Goal: Information Seeking & Learning: Learn about a topic

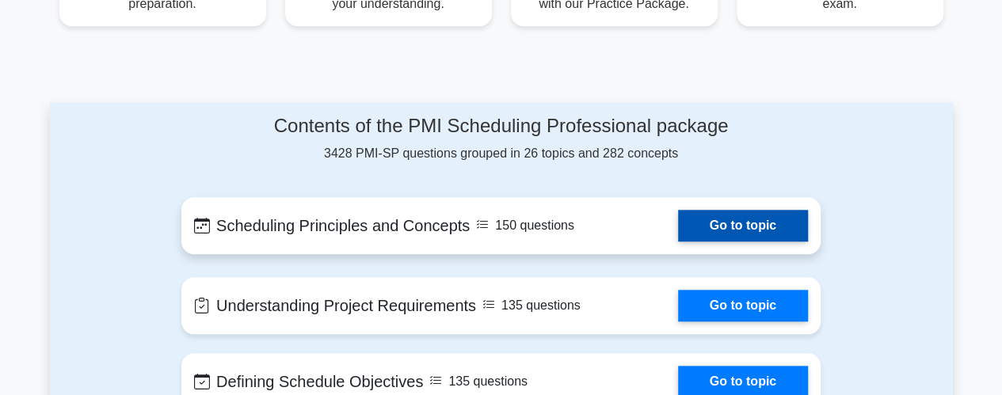
click at [726, 210] on link "Go to topic" at bounding box center [743, 226] width 130 height 32
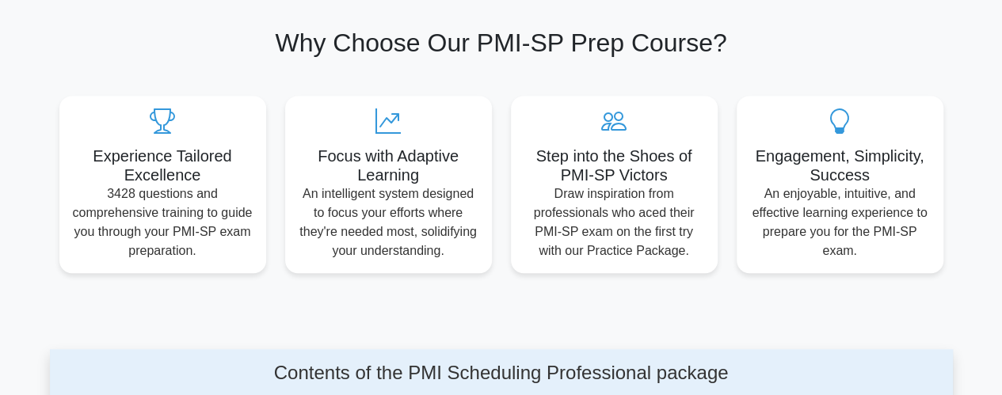
scroll to position [591, 0]
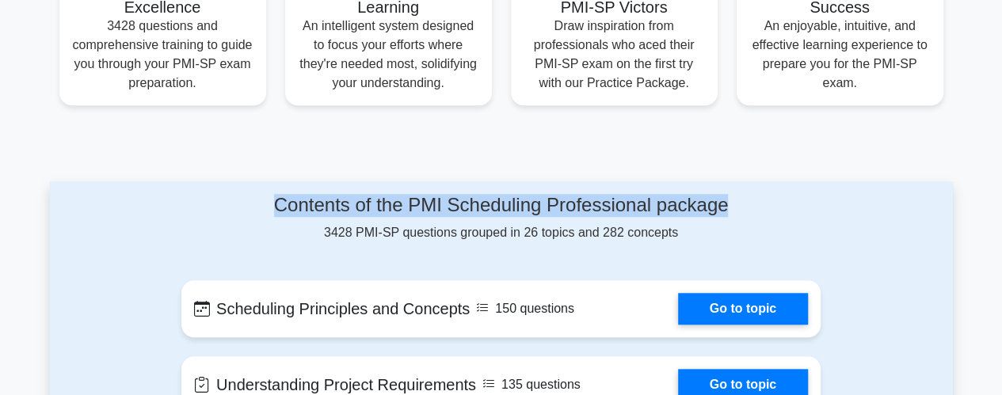
drag, startPoint x: 260, startPoint y: 185, endPoint x: 750, endPoint y: 185, distance: 490.4
click at [750, 194] on h4 "Contents of the PMI Scheduling Professional package" at bounding box center [500, 205] width 639 height 23
copy h4 "Contents of the PMI Scheduling Professional package"
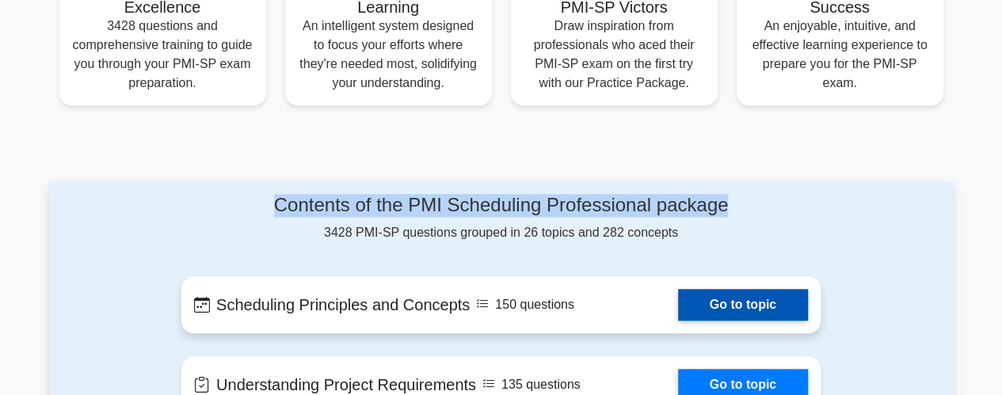
click at [754, 289] on link "Go to topic" at bounding box center [743, 305] width 130 height 32
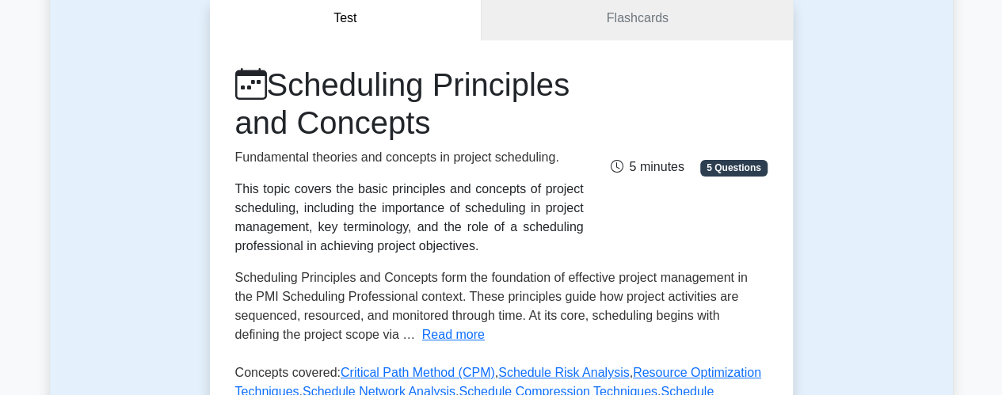
scroll to position [238, 0]
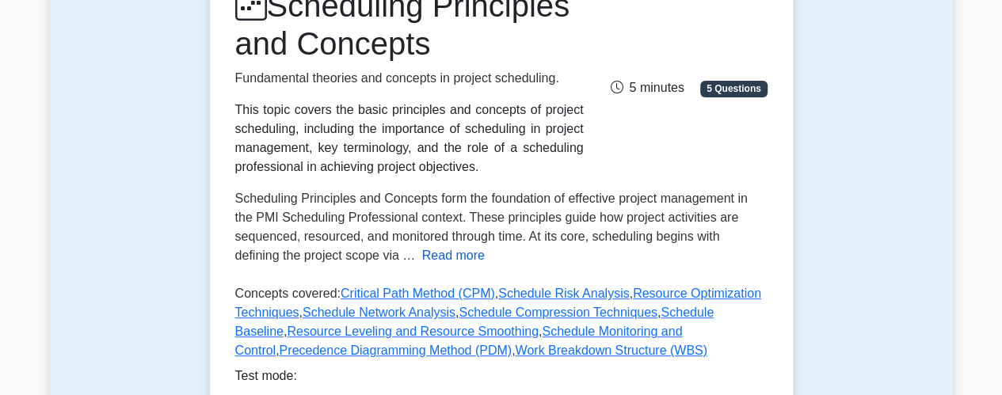
click at [465, 261] on button "Read more" at bounding box center [453, 255] width 63 height 19
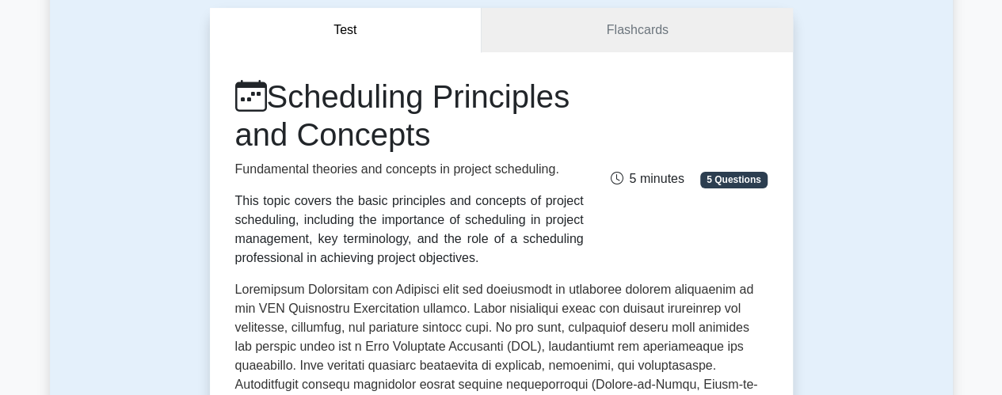
scroll to position [0, 0]
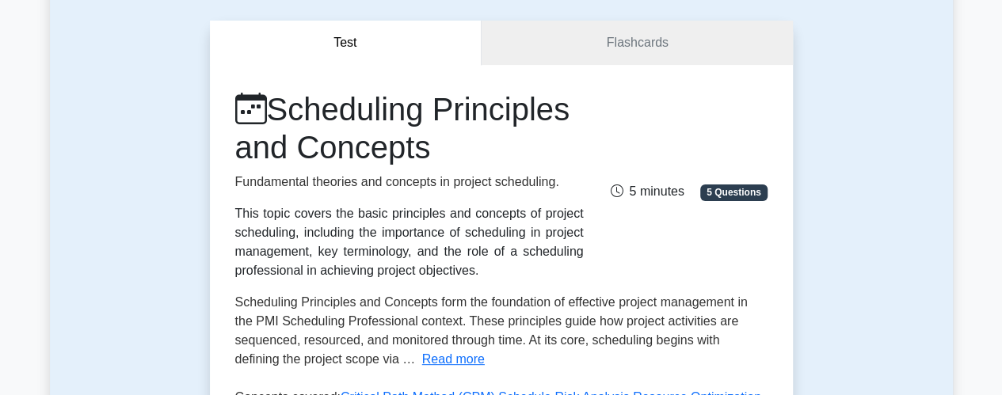
scroll to position [158, 0]
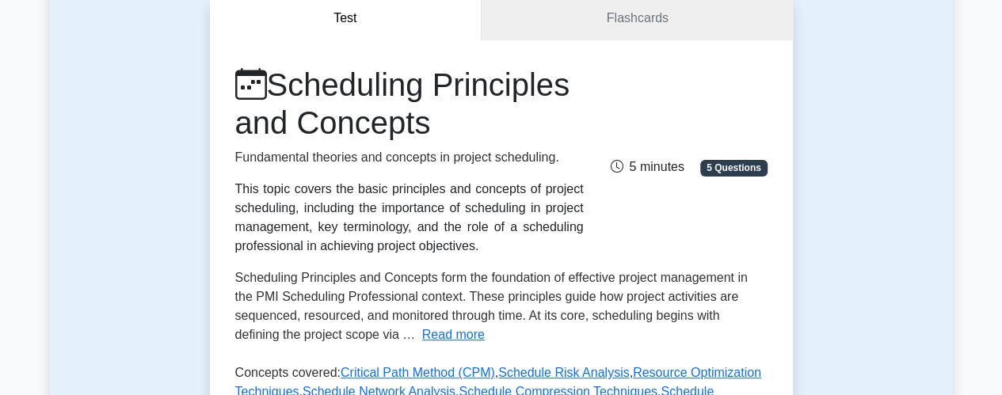
drag, startPoint x: 281, startPoint y: 83, endPoint x: 456, endPoint y: 132, distance: 180.9
click at [456, 132] on h1 "Scheduling Principles and Concepts" at bounding box center [409, 104] width 349 height 76
copy h1 "Scheduling Principles and Concepts"
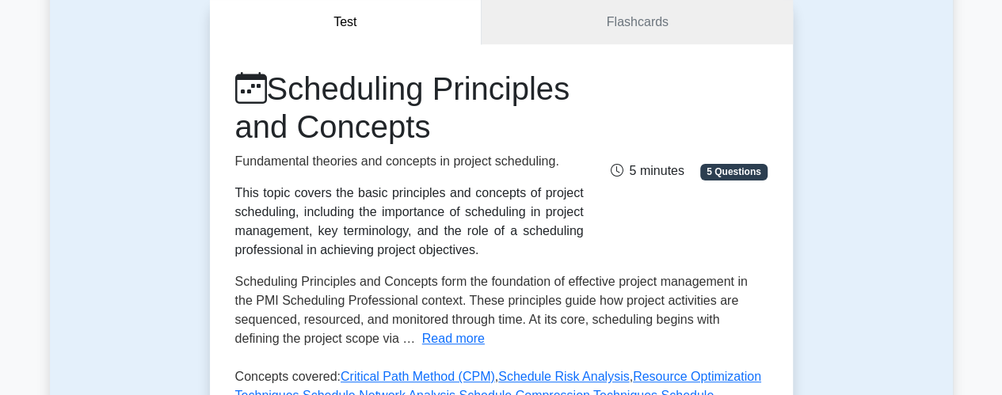
copy h1 "Scheduling Principles and Concepts"
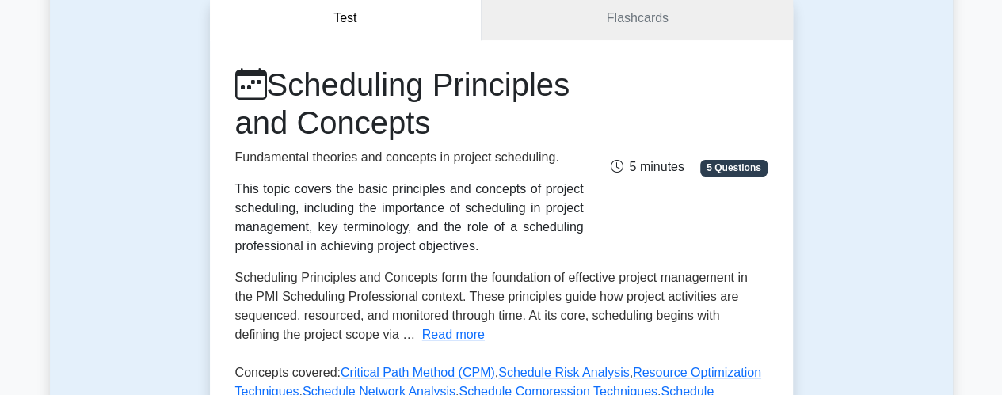
click at [276, 192] on div "This topic covers the basic principles and concepts of project scheduling, incl…" at bounding box center [409, 218] width 349 height 76
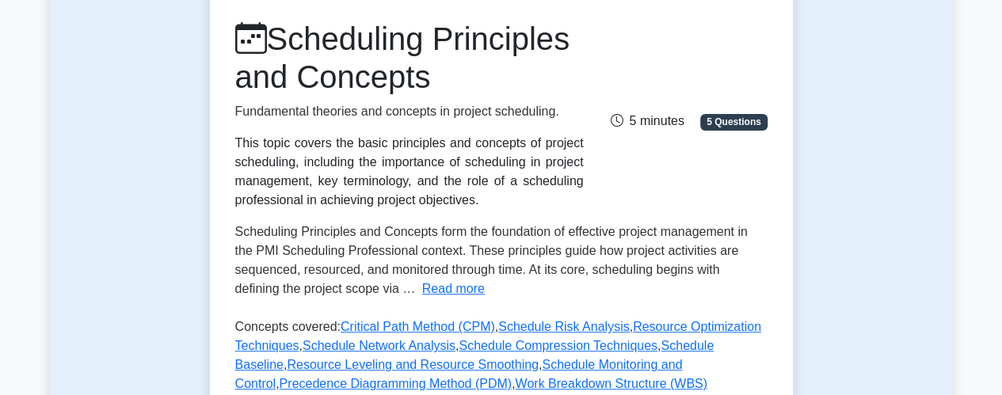
scroll to position [238, 0]
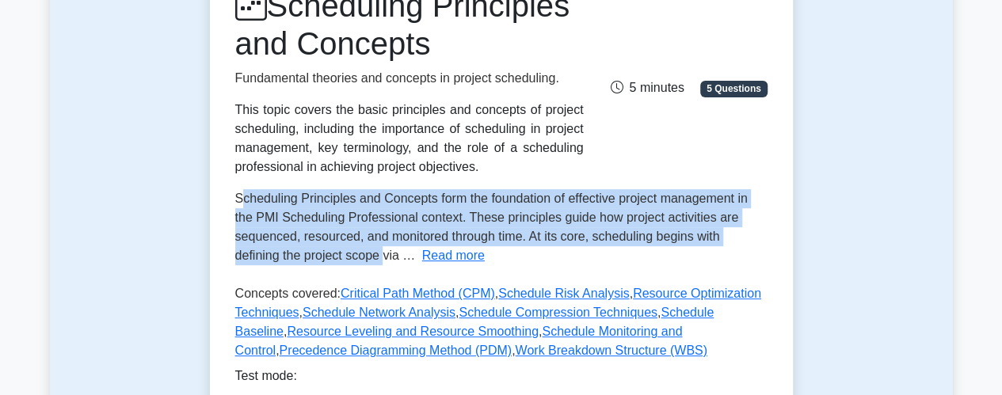
drag, startPoint x: 238, startPoint y: 199, endPoint x: 387, endPoint y: 265, distance: 162.1
click at [387, 265] on div "Scheduling Principles and Concepts form the foundation of effective project man…" at bounding box center [501, 227] width 532 height 76
click at [458, 265] on button "Read more" at bounding box center [453, 255] width 63 height 19
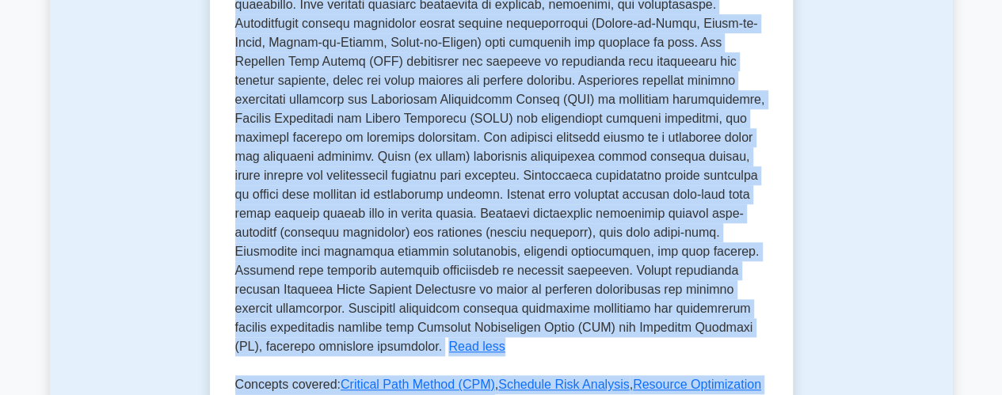
scroll to position [512, 0]
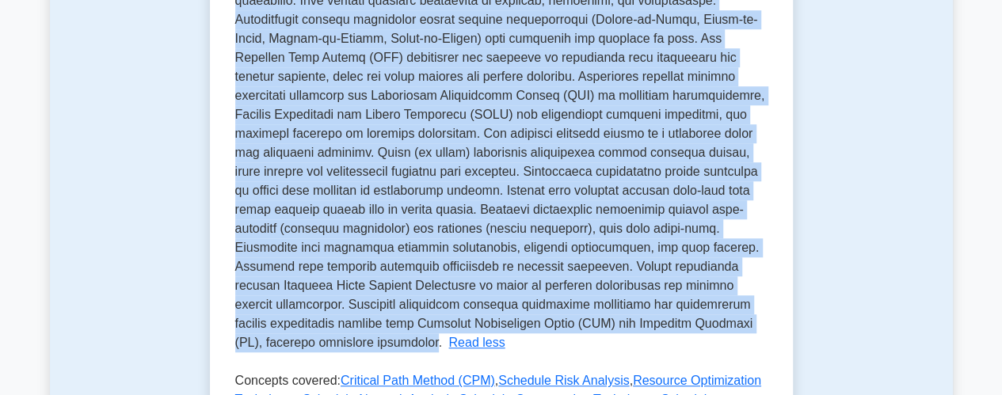
drag, startPoint x: 236, startPoint y: 200, endPoint x: 574, endPoint y: 326, distance: 360.2
click at [574, 326] on span at bounding box center [500, 134] width 530 height 432
copy span "Scheduling Principles and Concepts form the foundation of effective project man…"
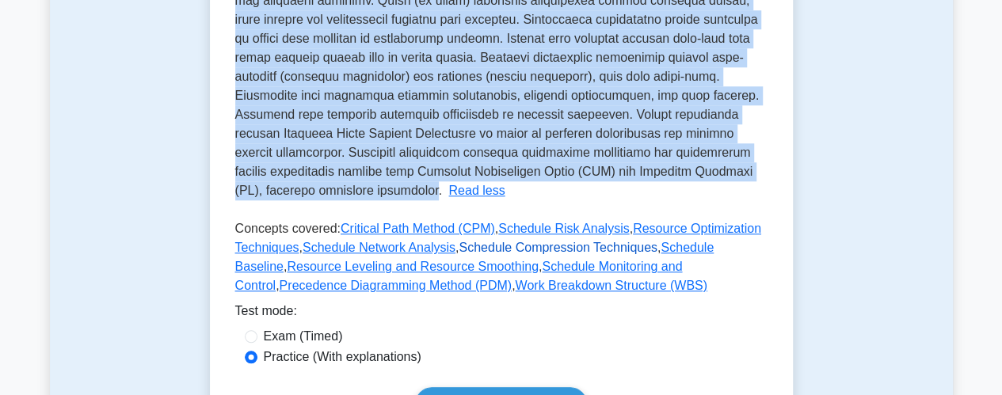
scroll to position [670, 0]
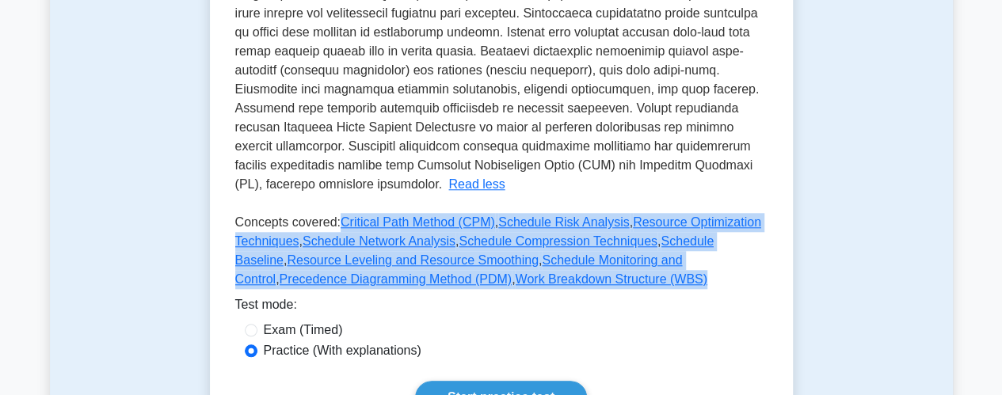
drag, startPoint x: 334, startPoint y: 196, endPoint x: 578, endPoint y: 269, distance: 255.2
click at [578, 269] on p "Concepts covered: Critical Path Method (CPM) , Schedule Risk Analysis , Resourc…" at bounding box center [501, 254] width 532 height 82
copy p "Critical Path Method (CPM) , Schedule Risk Analysis , Resource Optimization Tec…"
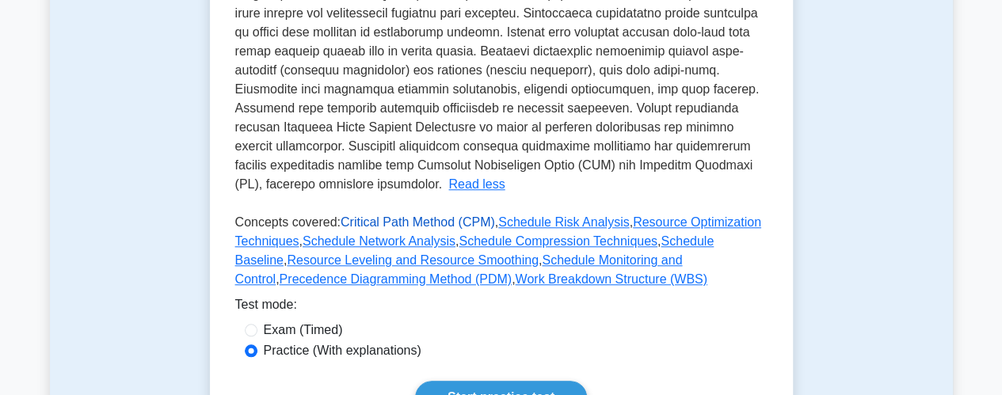
click at [374, 215] on link "Critical Path Method (CPM)" at bounding box center [418, 221] width 154 height 13
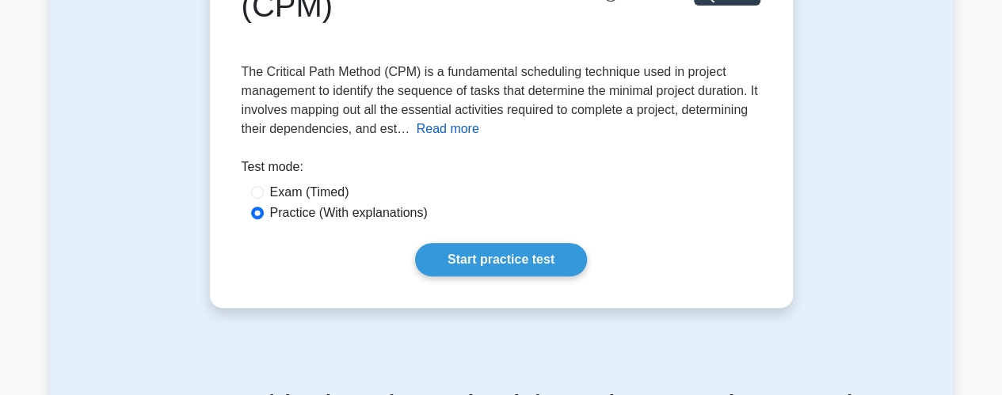
click at [479, 127] on button "Read more" at bounding box center [448, 129] width 63 height 19
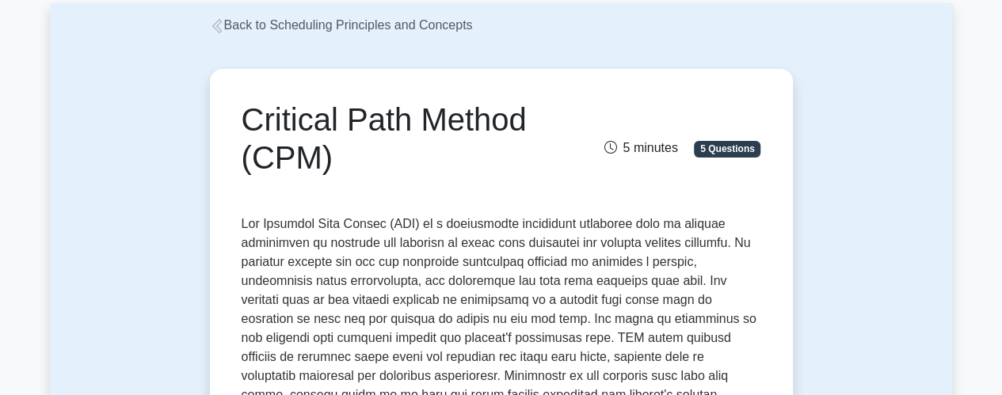
scroll to position [79, 0]
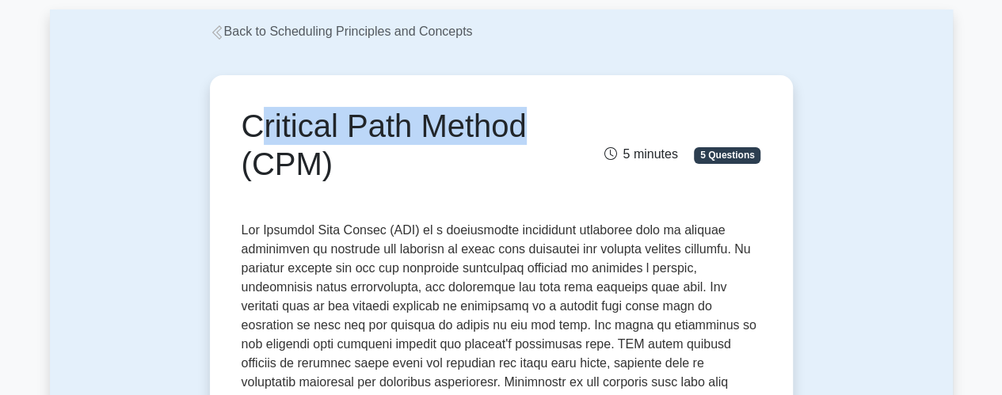
drag, startPoint x: 244, startPoint y: 123, endPoint x: 525, endPoint y: 116, distance: 281.3
click at [525, 116] on h1 "Critical Path Method (CPM)" at bounding box center [412, 145] width 340 height 76
copy h1 "Critical Path Method"
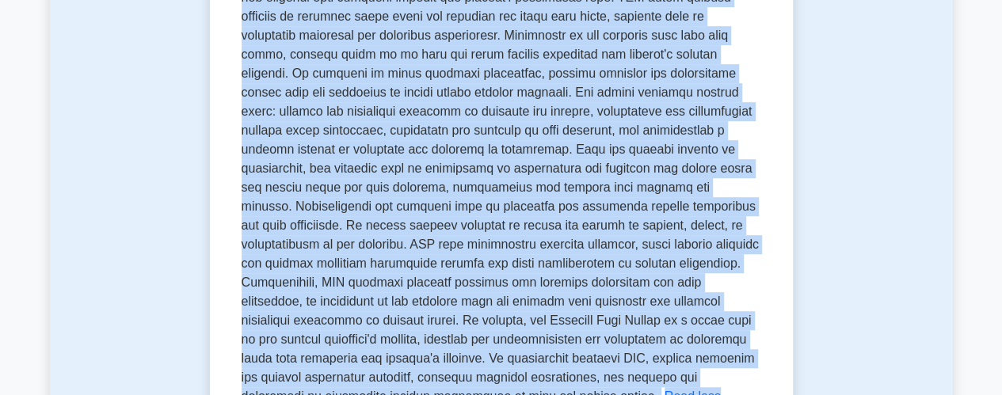
scroll to position [529, 0]
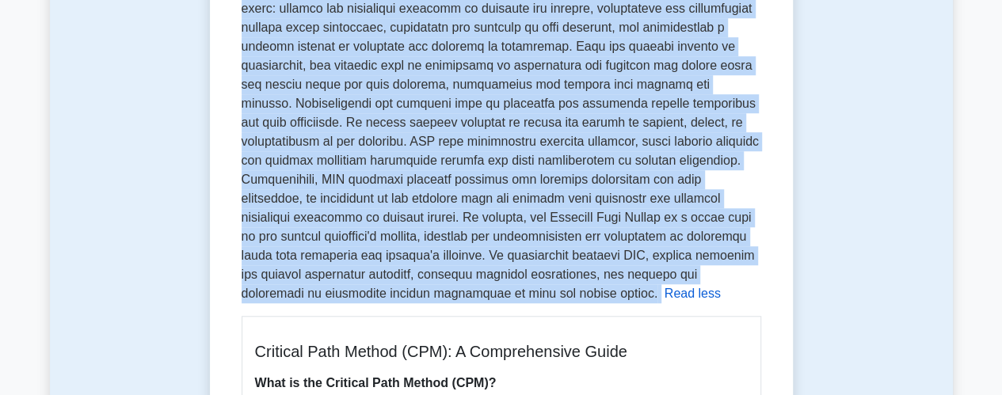
drag, startPoint x: 242, startPoint y: 234, endPoint x: 509, endPoint y: 270, distance: 268.7
copy p "The Critical Path Method (CPM) is a fundamental scheduling technique used in pr…"
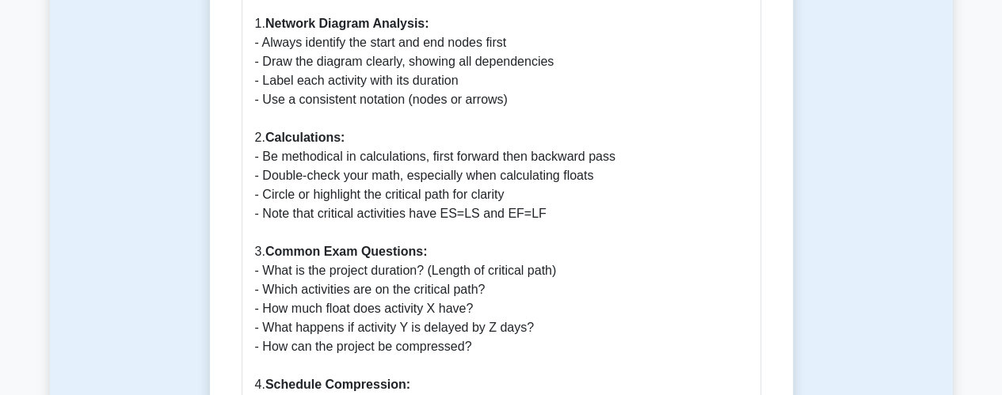
scroll to position [1797, 0]
